Goal: Task Accomplishment & Management: Use online tool/utility

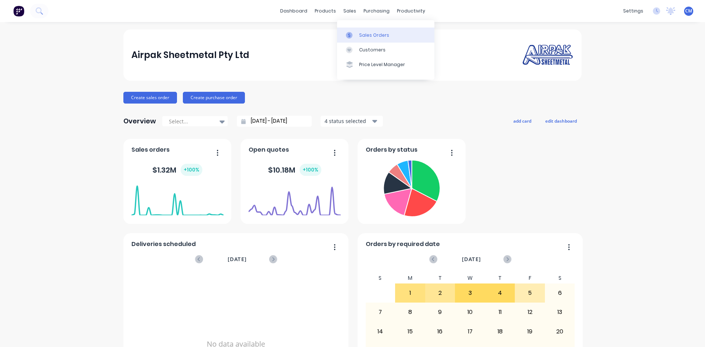
click at [376, 33] on div "Sales Orders" at bounding box center [374, 35] width 30 height 7
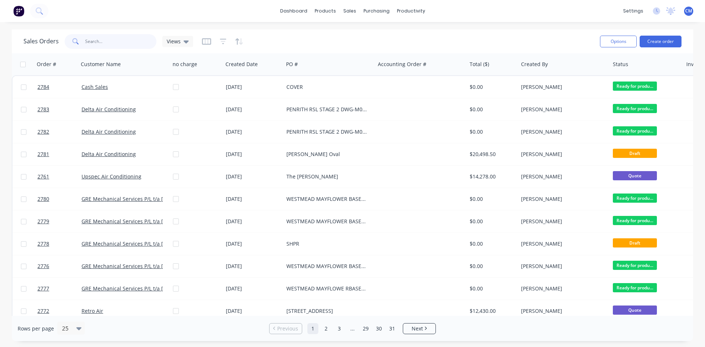
click at [107, 40] on input "text" at bounding box center [121, 41] width 72 height 15
type input "cash"
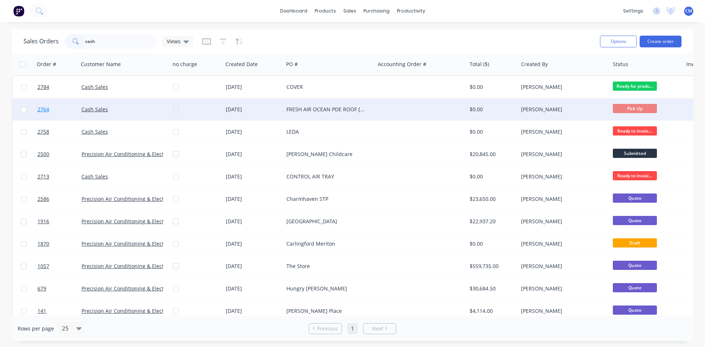
click at [41, 110] on span "2764" at bounding box center [43, 109] width 12 height 7
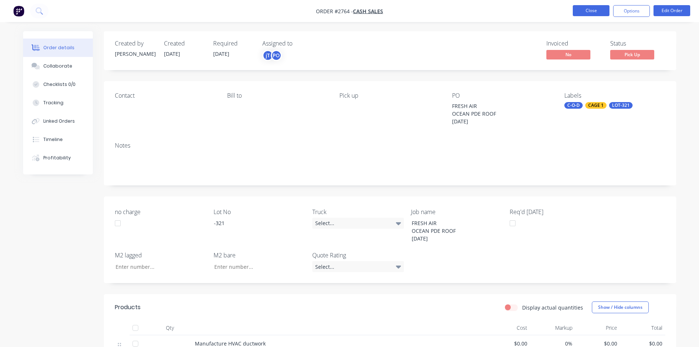
click at [593, 14] on button "Close" at bounding box center [591, 10] width 37 height 11
